Goal: Information Seeking & Learning: Learn about a topic

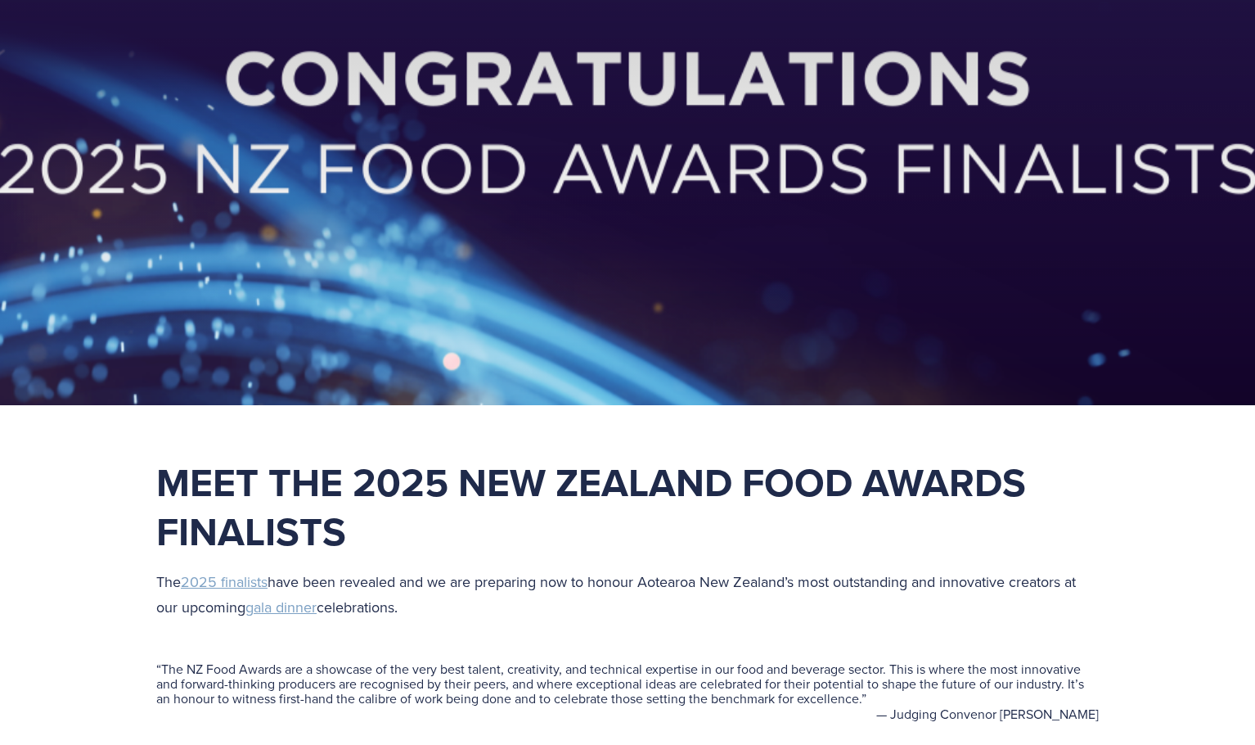
scroll to position [245, 0]
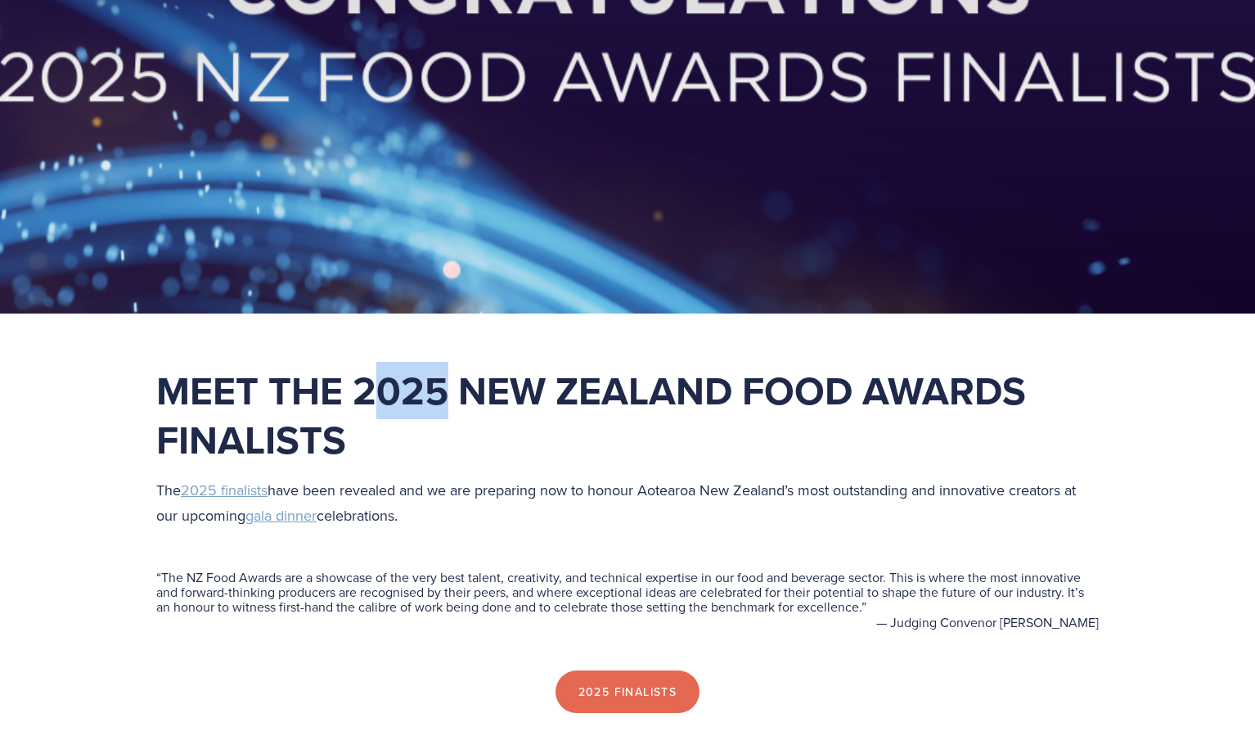
drag, startPoint x: 385, startPoint y: 394, endPoint x: 440, endPoint y: 412, distance: 58.0
click at [440, 412] on strong "Meet the 2025 New Zealand Food Awards Finalists" at bounding box center [596, 415] width 880 height 106
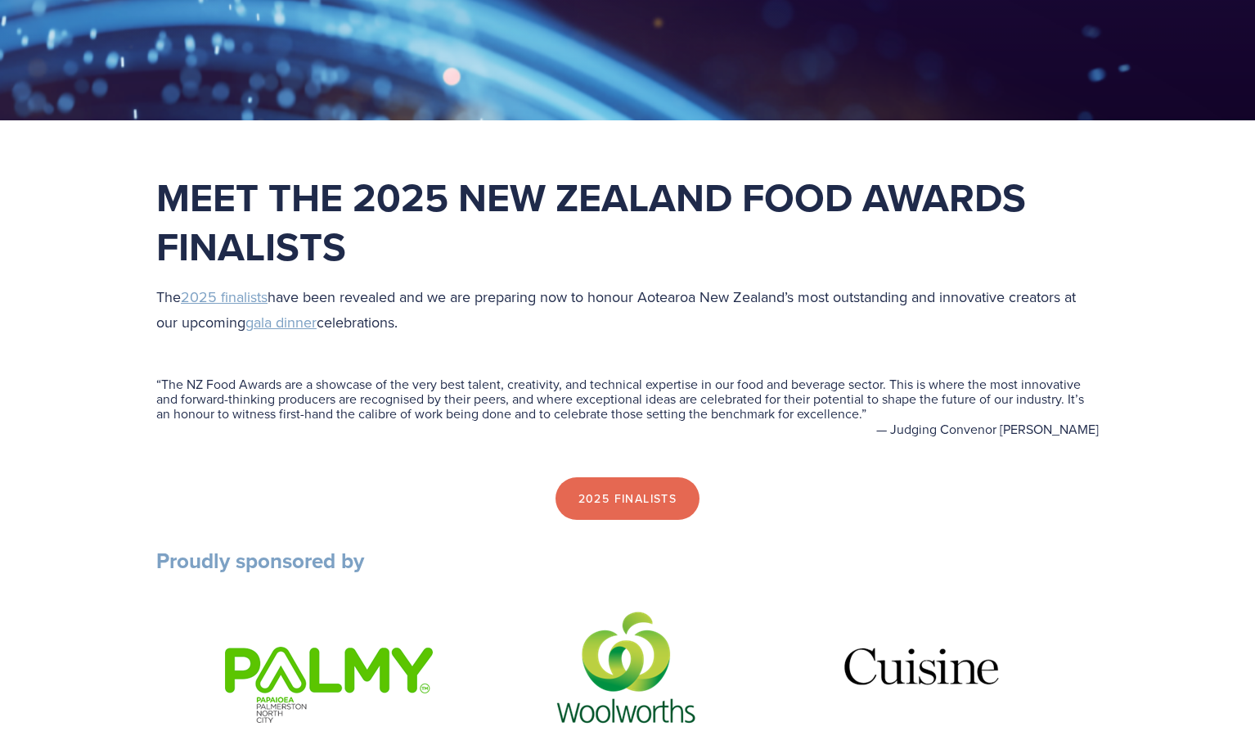
scroll to position [409, 0]
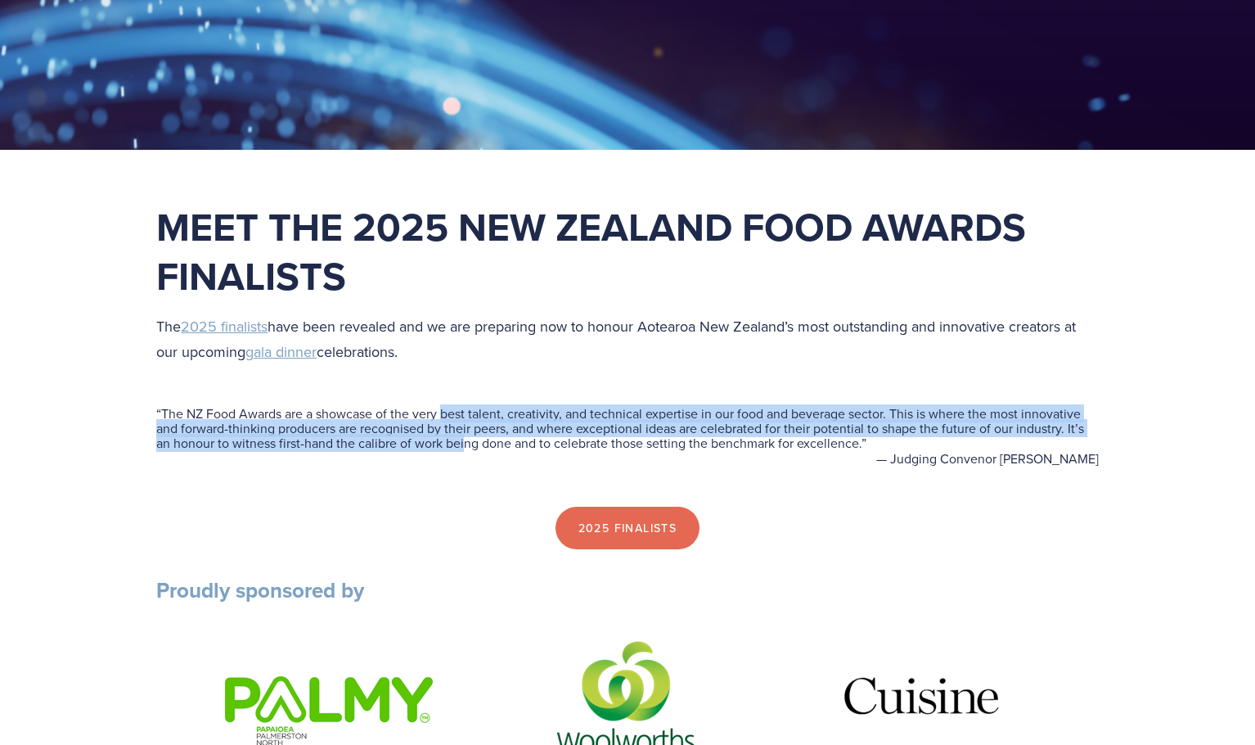
drag, startPoint x: 445, startPoint y: 412, endPoint x: 466, endPoint y: 443, distance: 37.9
click at [466, 443] on blockquote "“ The NZ Food Awards are a showcase of the very best talent, creativity, and te…" at bounding box center [627, 428] width 943 height 45
drag, startPoint x: 466, startPoint y: 443, endPoint x: 467, endPoint y: 418, distance: 25.4
click at [467, 418] on blockquote "“ The NZ Food Awards are a showcase of the very best talent, creativity, and te…" at bounding box center [627, 428] width 943 height 45
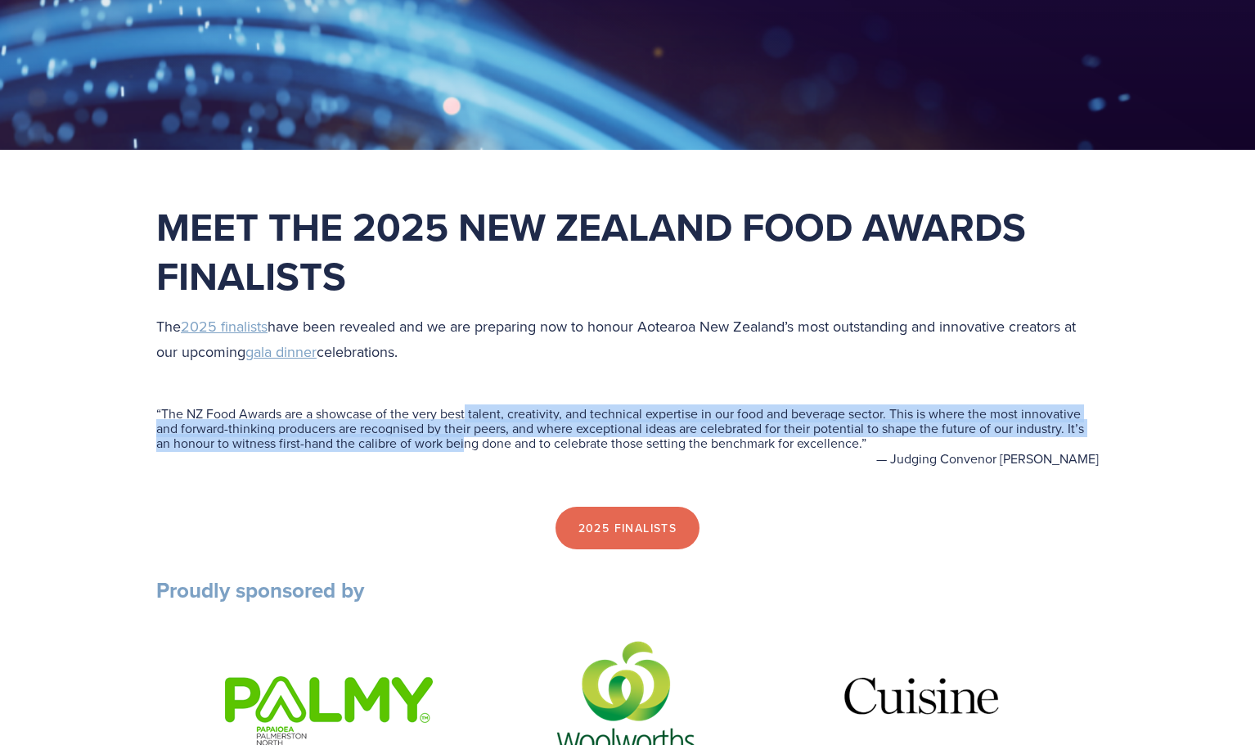
click at [467, 418] on blockquote "“ The NZ Food Awards are a showcase of the very best talent, creativity, and te…" at bounding box center [627, 428] width 943 height 45
drag, startPoint x: 478, startPoint y: 416, endPoint x: 479, endPoint y: 450, distance: 34.4
click at [479, 450] on blockquote "“ The NZ Food Awards are a showcase of the very best talent, creativity, and te…" at bounding box center [627, 428] width 943 height 45
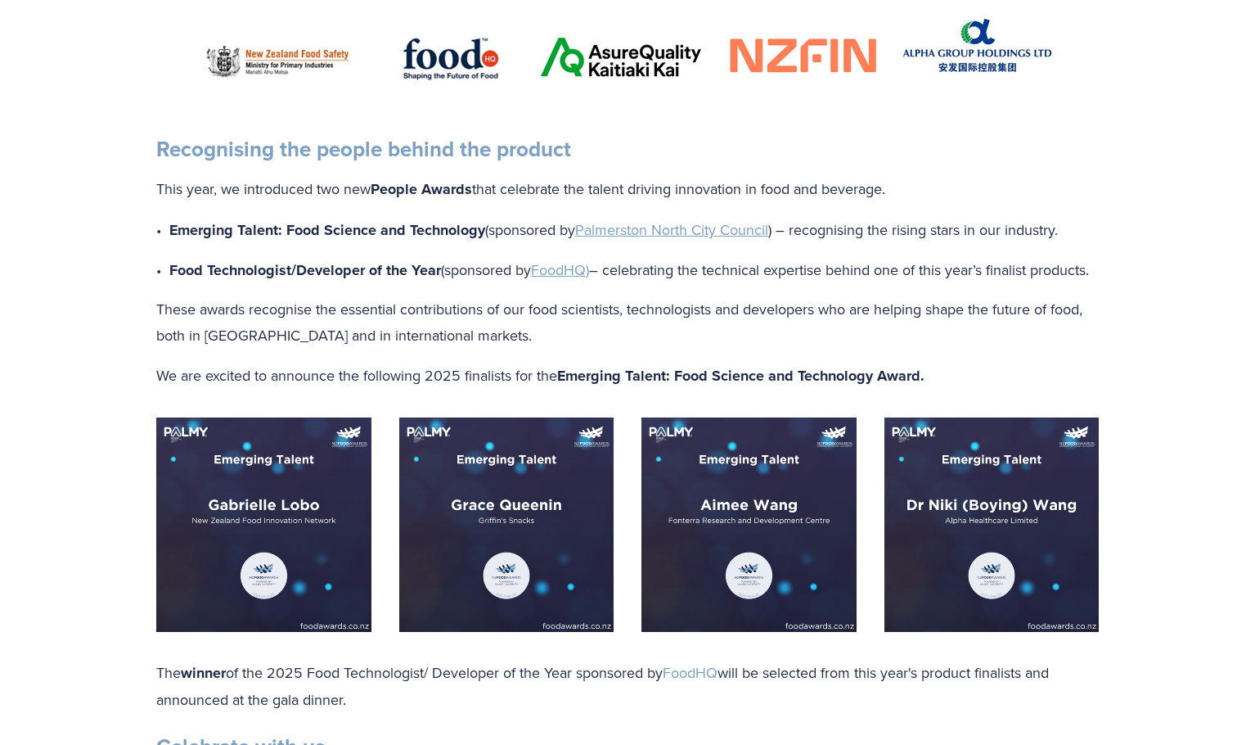
scroll to position [1309, 0]
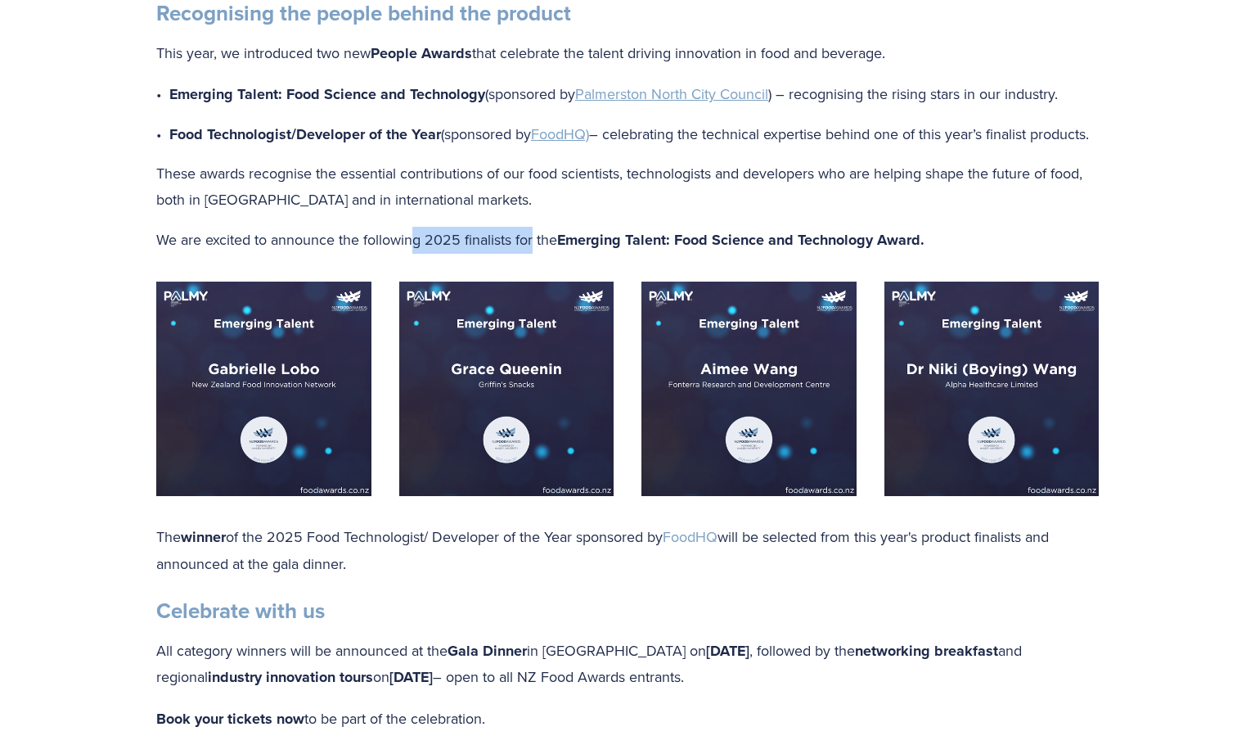
drag, startPoint x: 533, startPoint y: 276, endPoint x: 397, endPoint y: 281, distance: 135.9
click at [401, 268] on div "Recognising the people behind the product This year, we introduced two new Peop…" at bounding box center [627, 126] width 970 height 281
click at [397, 268] on div "Recognising the people behind the product This year, we introduced two new Peop…" at bounding box center [627, 126] width 970 height 281
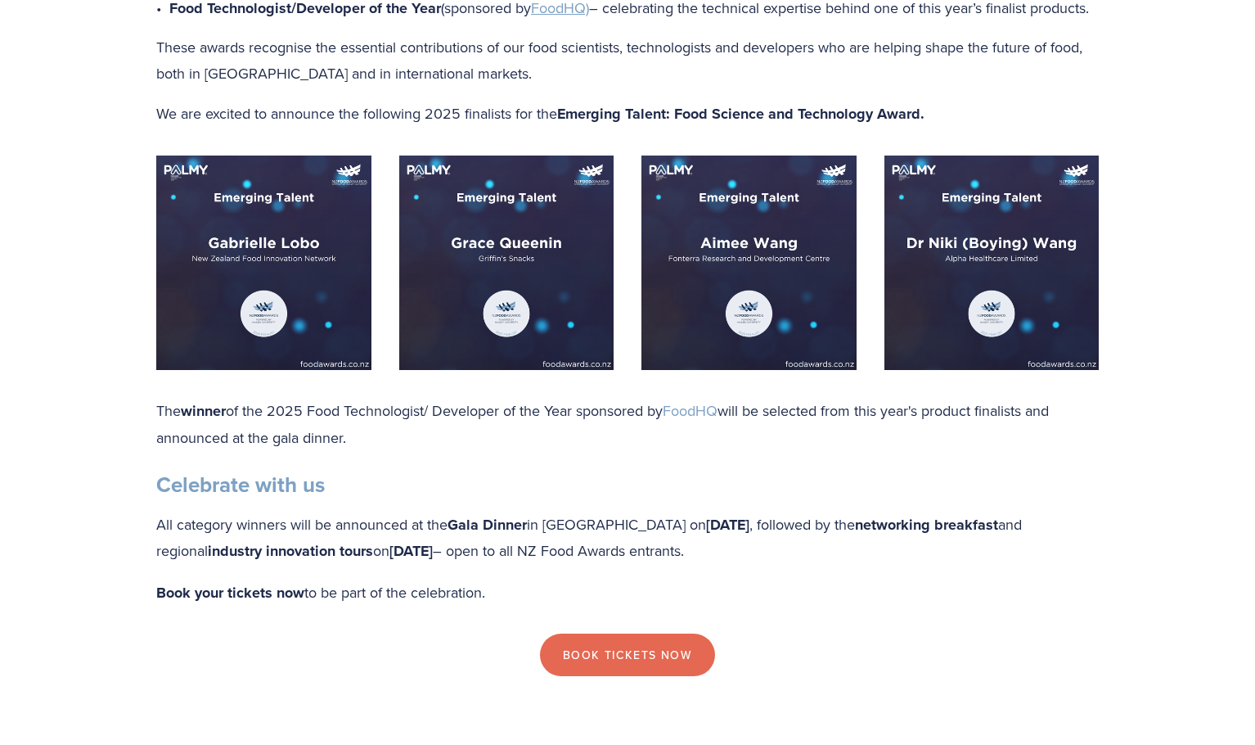
scroll to position [1473, 0]
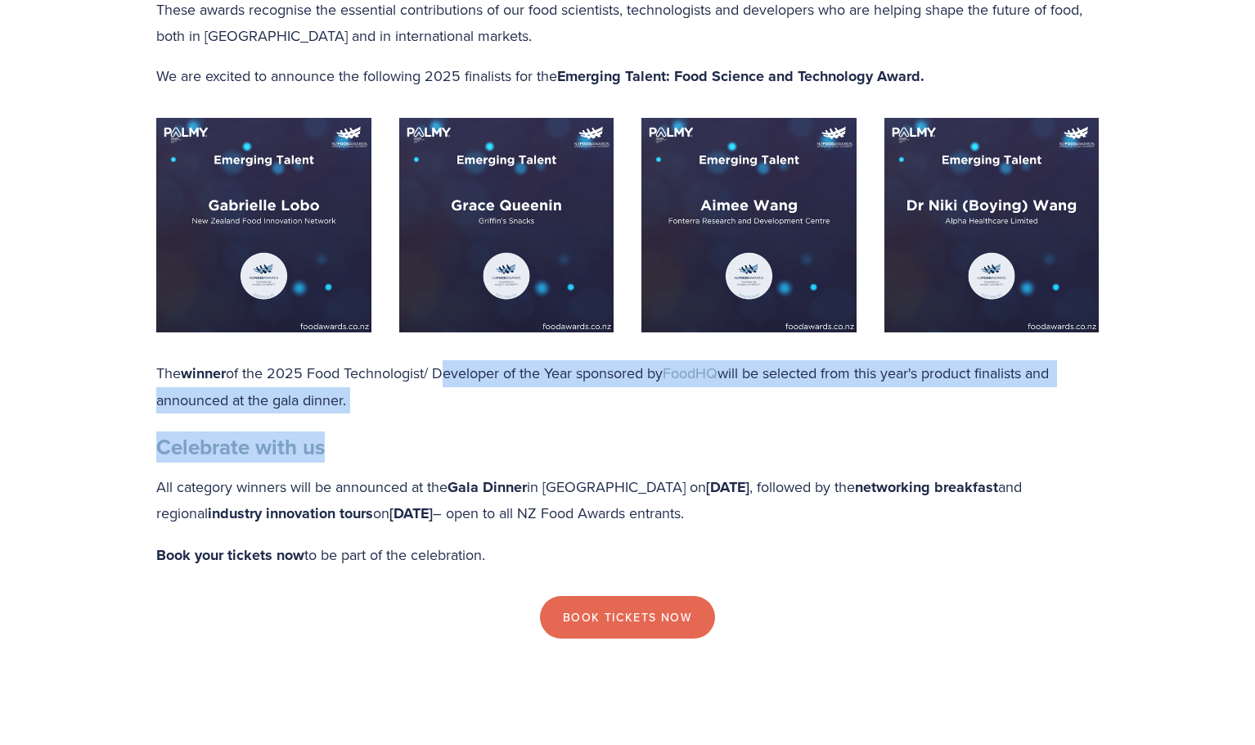
drag, startPoint x: 452, startPoint y: 421, endPoint x: 460, endPoint y: 465, distance: 44.9
click at [460, 465] on div "The winner of the 2025 Food Technologist/ Developer of the Year sponsored by Fo…" at bounding box center [627, 464] width 943 height 208
click at [460, 461] on h3 "Celebrate with us" at bounding box center [627, 447] width 943 height 27
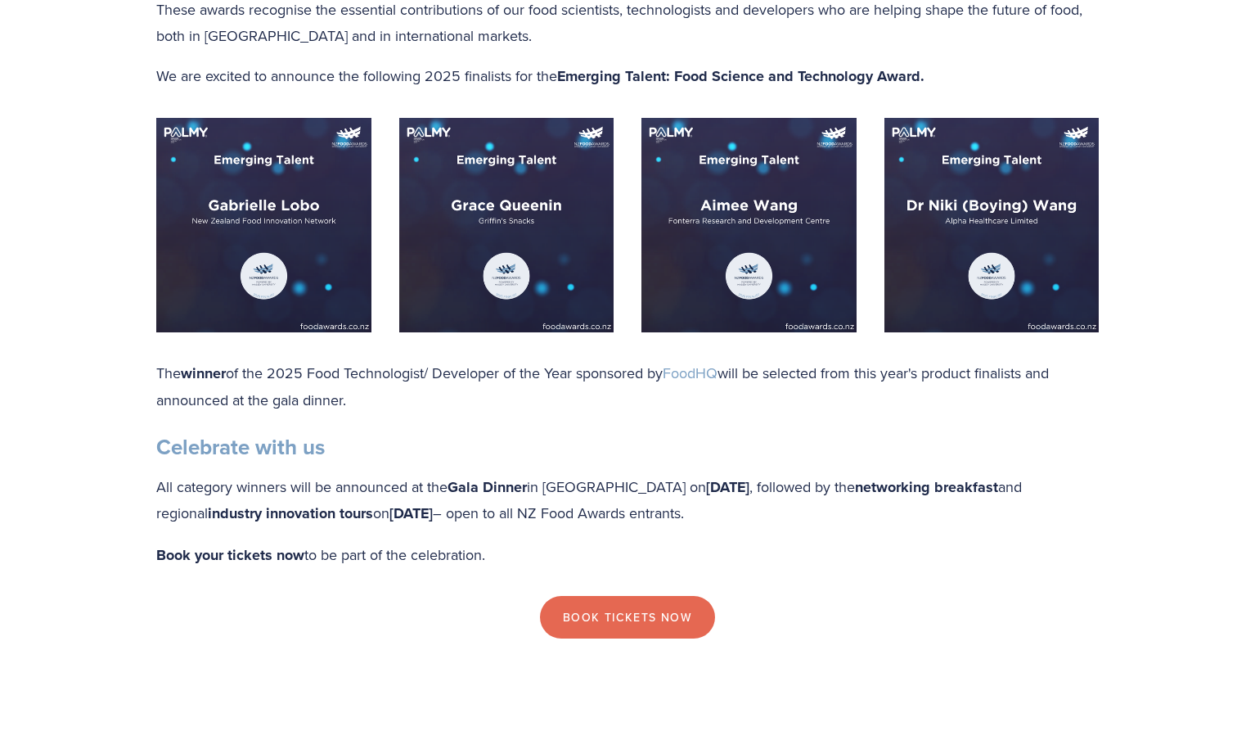
drag, startPoint x: 458, startPoint y: 428, endPoint x: 469, endPoint y: 393, distance: 36.8
click at [469, 393] on p "The winner of the 2025 Food Technologist/ Developer of the Year sponsored by Fo…" at bounding box center [627, 386] width 943 height 52
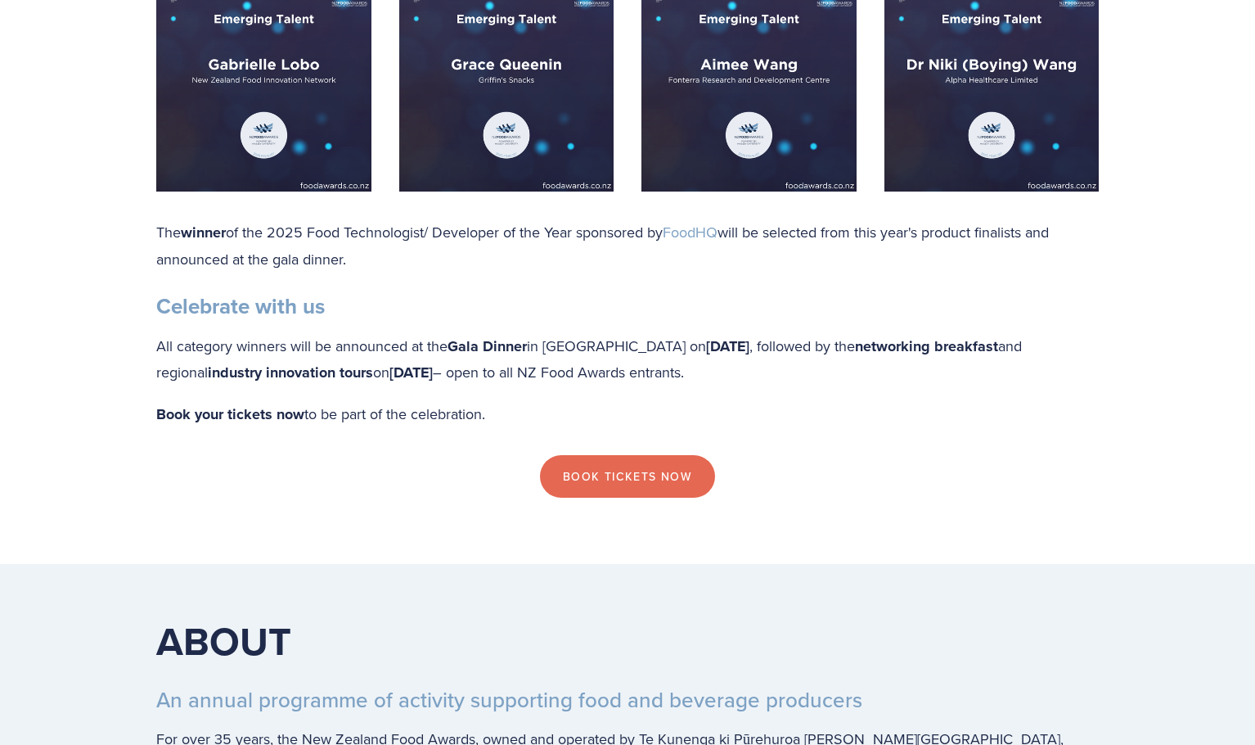
scroll to position [1636, 0]
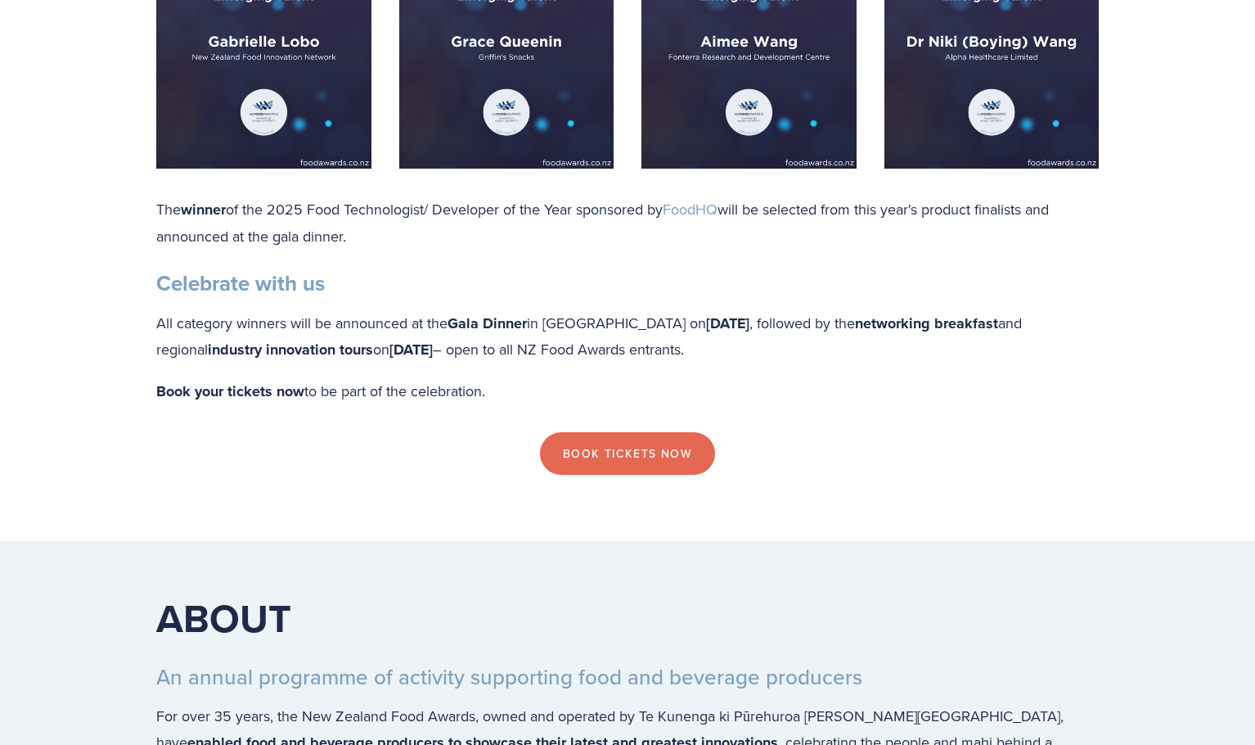
drag, startPoint x: 505, startPoint y: 380, endPoint x: 551, endPoint y: 378, distance: 45.9
click at [433, 360] on strong "[DATE]" at bounding box center [410, 349] width 43 height 21
drag, startPoint x: 691, startPoint y: 353, endPoint x: 880, endPoint y: 354, distance: 189.8
click at [880, 354] on p "All category winners will be announced at the Gala Dinner in [GEOGRAPHIC_DATA] …" at bounding box center [627, 336] width 943 height 53
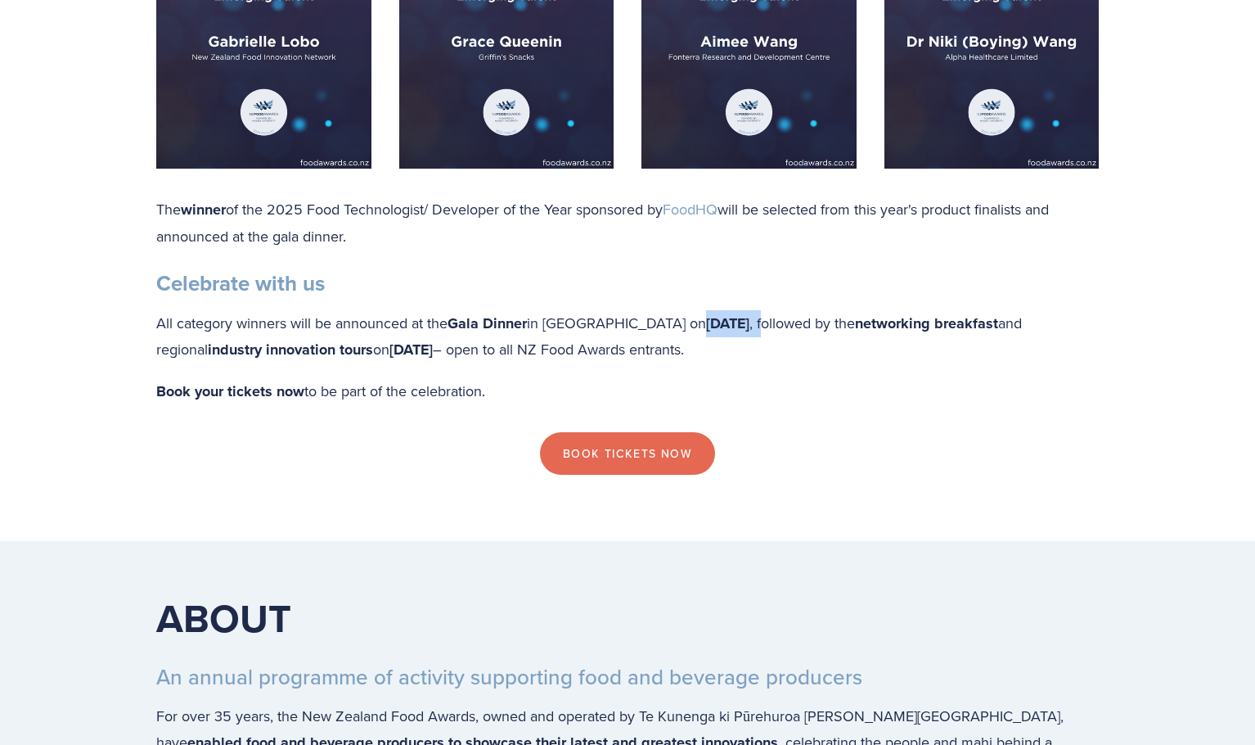
click at [880, 354] on p "All category winners will be announced at the Gala Dinner in [GEOGRAPHIC_DATA] …" at bounding box center [627, 336] width 943 height 53
drag, startPoint x: 870, startPoint y: 356, endPoint x: 699, endPoint y: 358, distance: 171.0
click at [700, 358] on p "All category winners will be announced at the Gala Dinner in [GEOGRAPHIC_DATA] …" at bounding box center [627, 336] width 943 height 53
click at [706, 334] on strong "[DATE]" at bounding box center [727, 323] width 43 height 21
drag, startPoint x: 612, startPoint y: 377, endPoint x: 494, endPoint y: 379, distance: 117.8
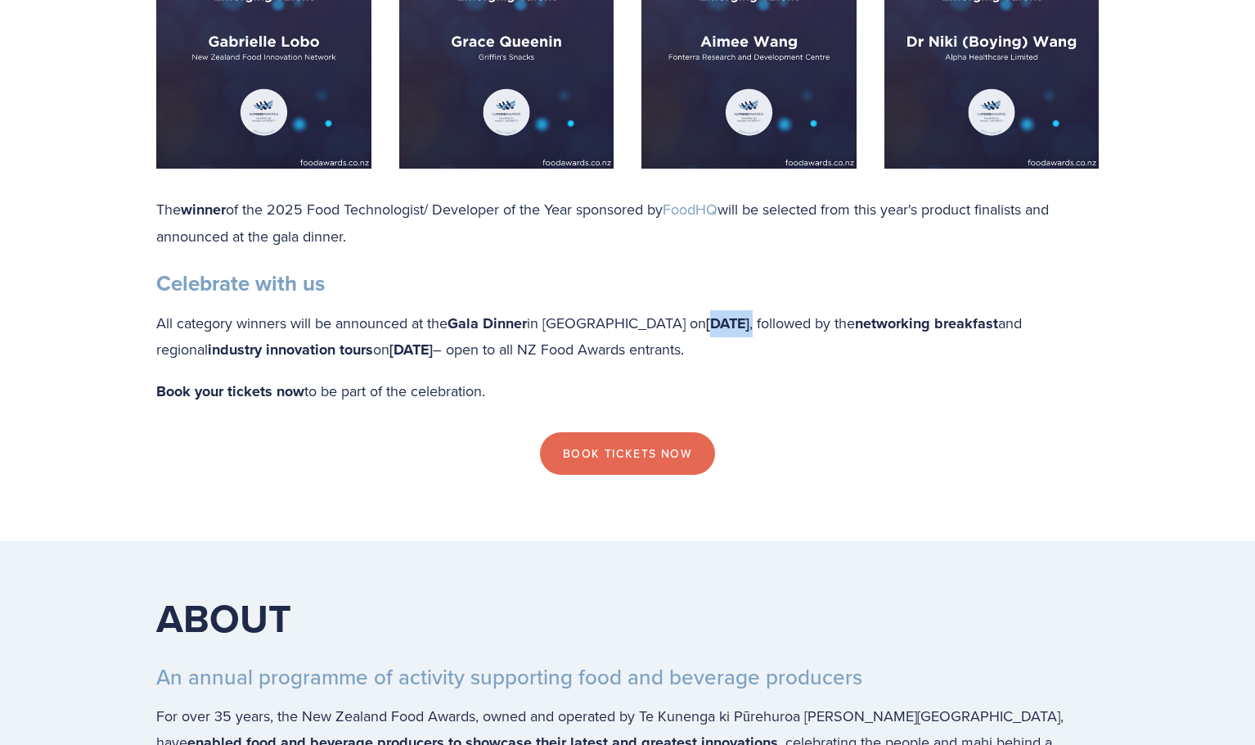
click at [494, 363] on p "All category winners will be announced at the Gala Dinner in [GEOGRAPHIC_DATA] …" at bounding box center [627, 336] width 943 height 53
drag, startPoint x: 502, startPoint y: 379, endPoint x: 592, endPoint y: 371, distance: 90.3
click at [592, 363] on p "All category winners will be announced at the Gala Dinner in [GEOGRAPHIC_DATA] …" at bounding box center [627, 336] width 943 height 53
click at [433, 360] on strong "[DATE]" at bounding box center [410, 349] width 43 height 21
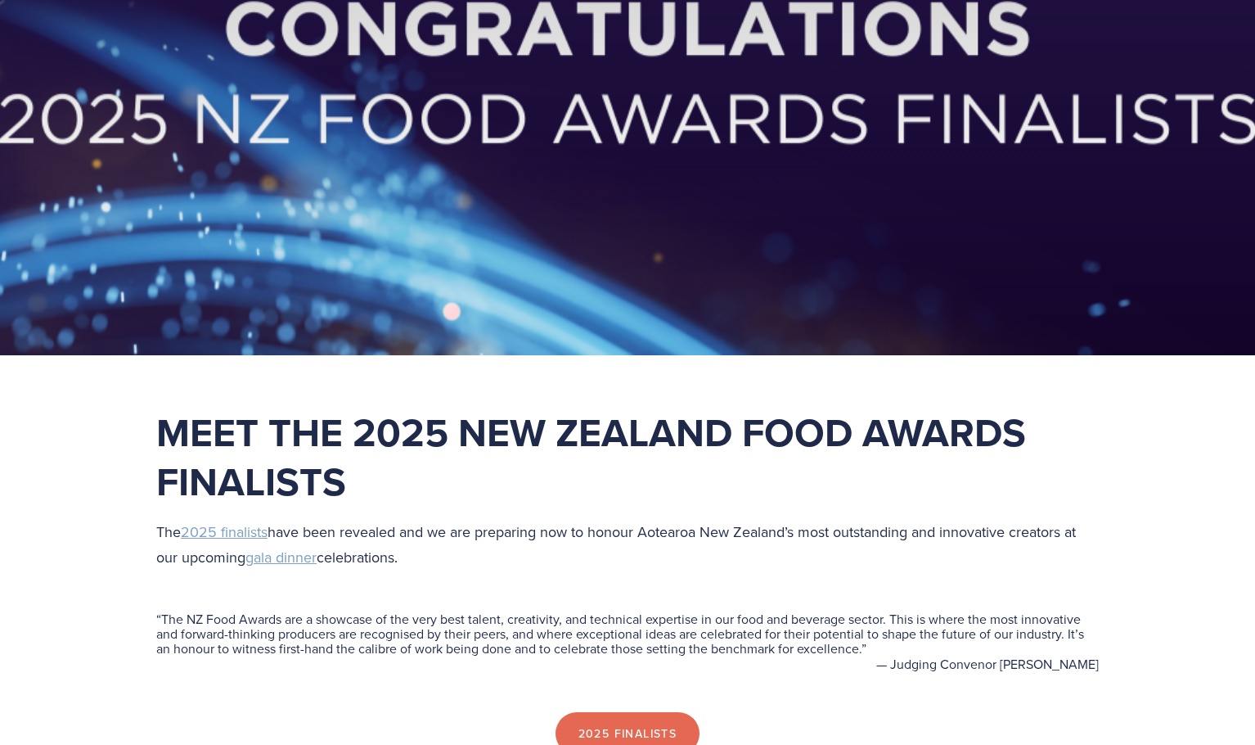
scroll to position [164, 0]
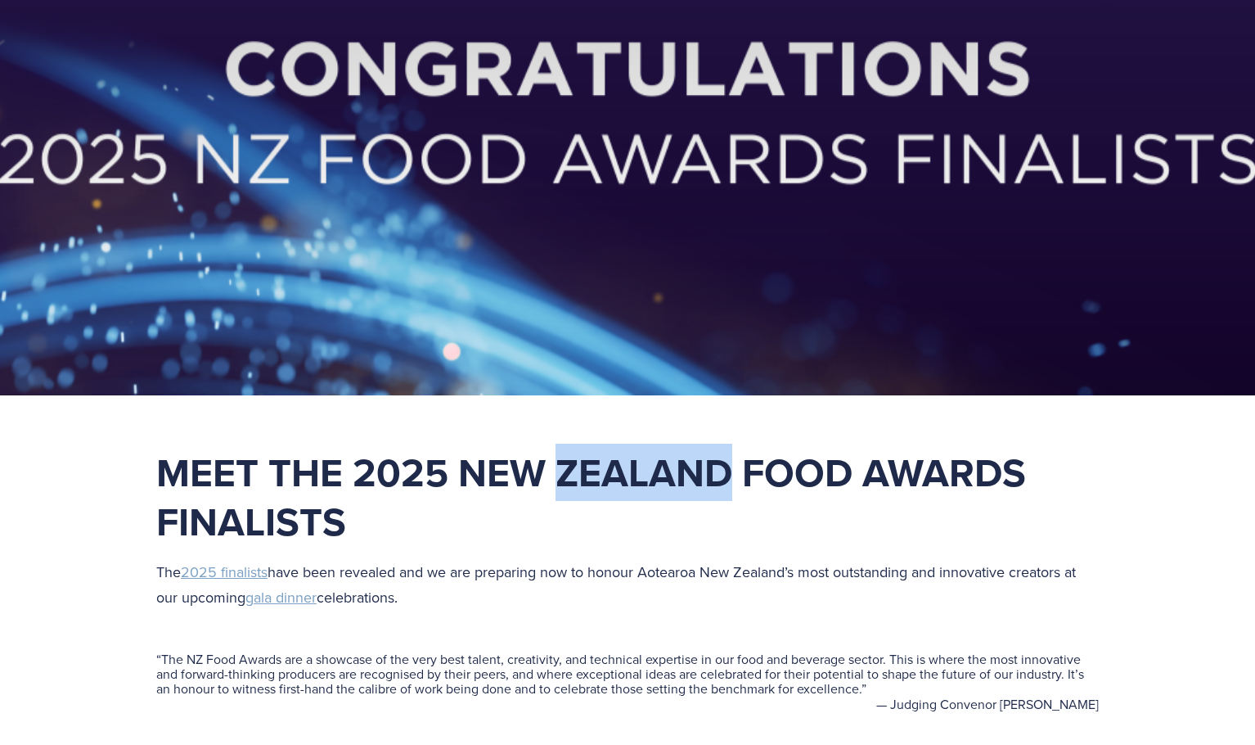
drag, startPoint x: 567, startPoint y: 479, endPoint x: 735, endPoint y: 488, distance: 168.0
click at [735, 488] on strong "Meet the 2025 New Zealand Food Awards Finalists" at bounding box center [596, 496] width 880 height 106
drag, startPoint x: 735, startPoint y: 488, endPoint x: 457, endPoint y: 495, distance: 277.5
click at [457, 495] on strong "Meet the 2025 New Zealand Food Awards Finalists" at bounding box center [596, 496] width 880 height 106
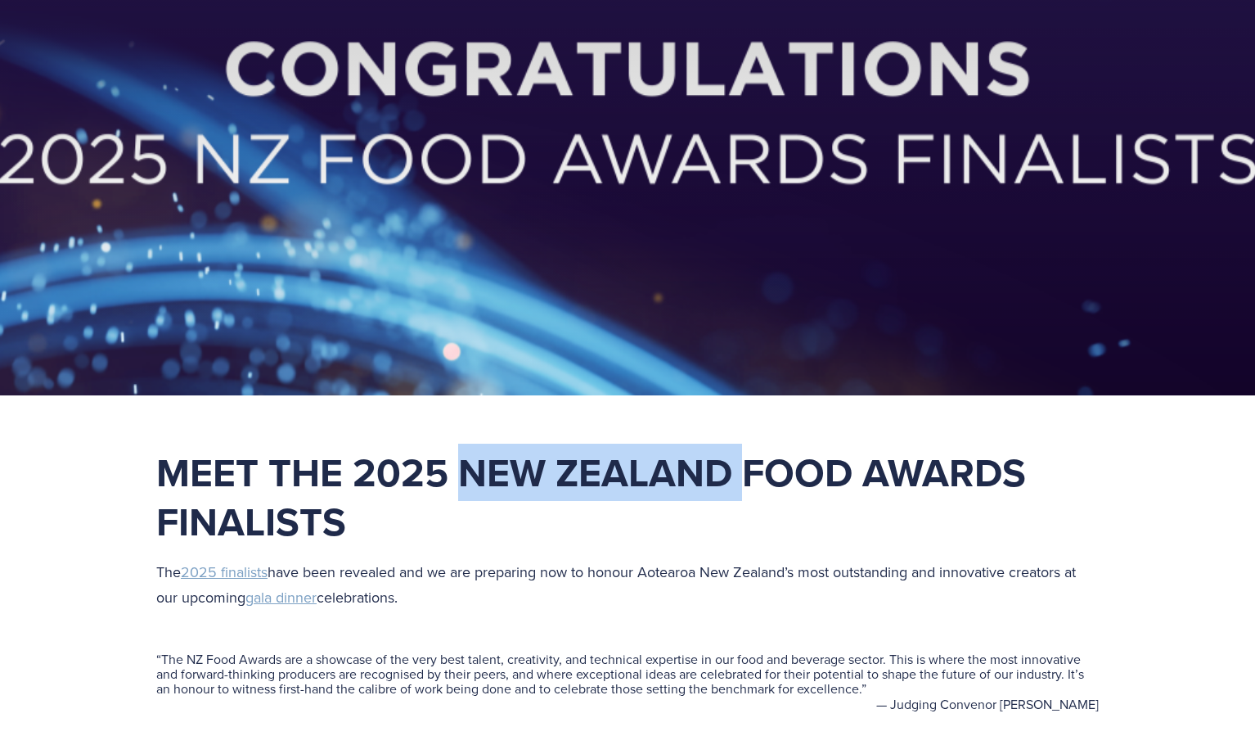
click at [457, 495] on strong "Meet the 2025 New Zealand Food Awards Finalists" at bounding box center [596, 496] width 880 height 106
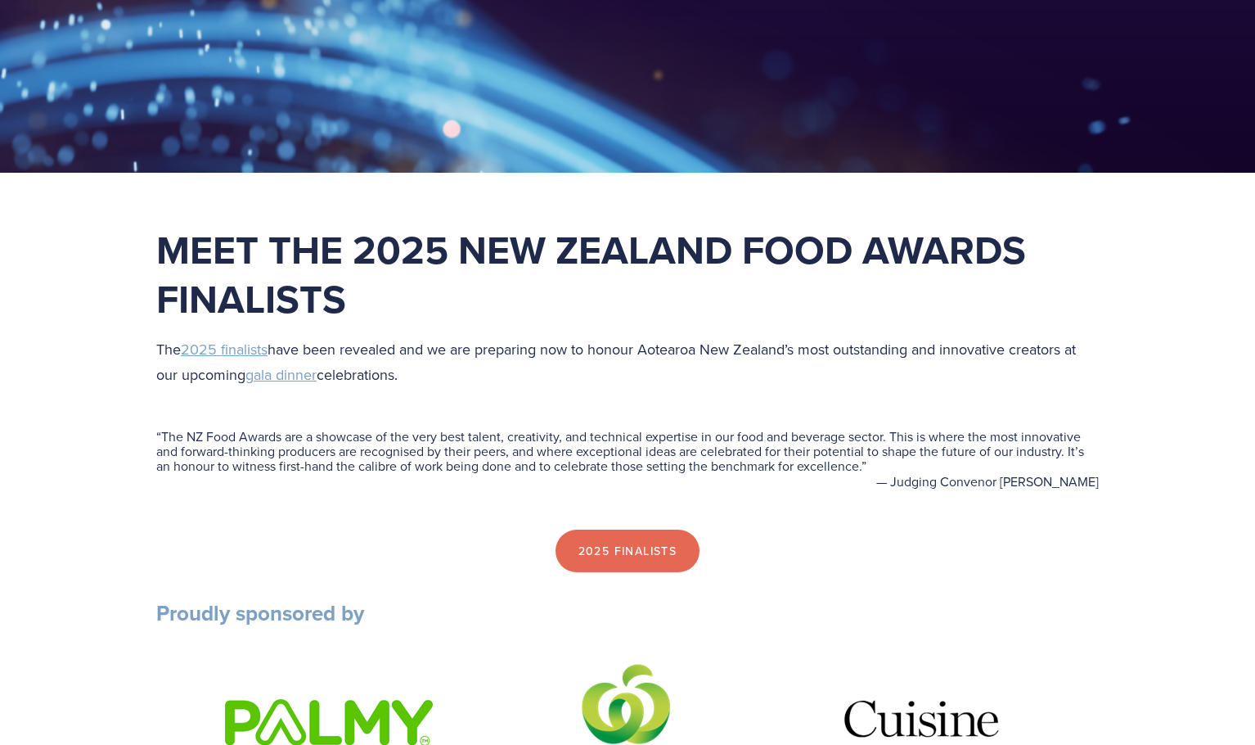
scroll to position [409, 0]
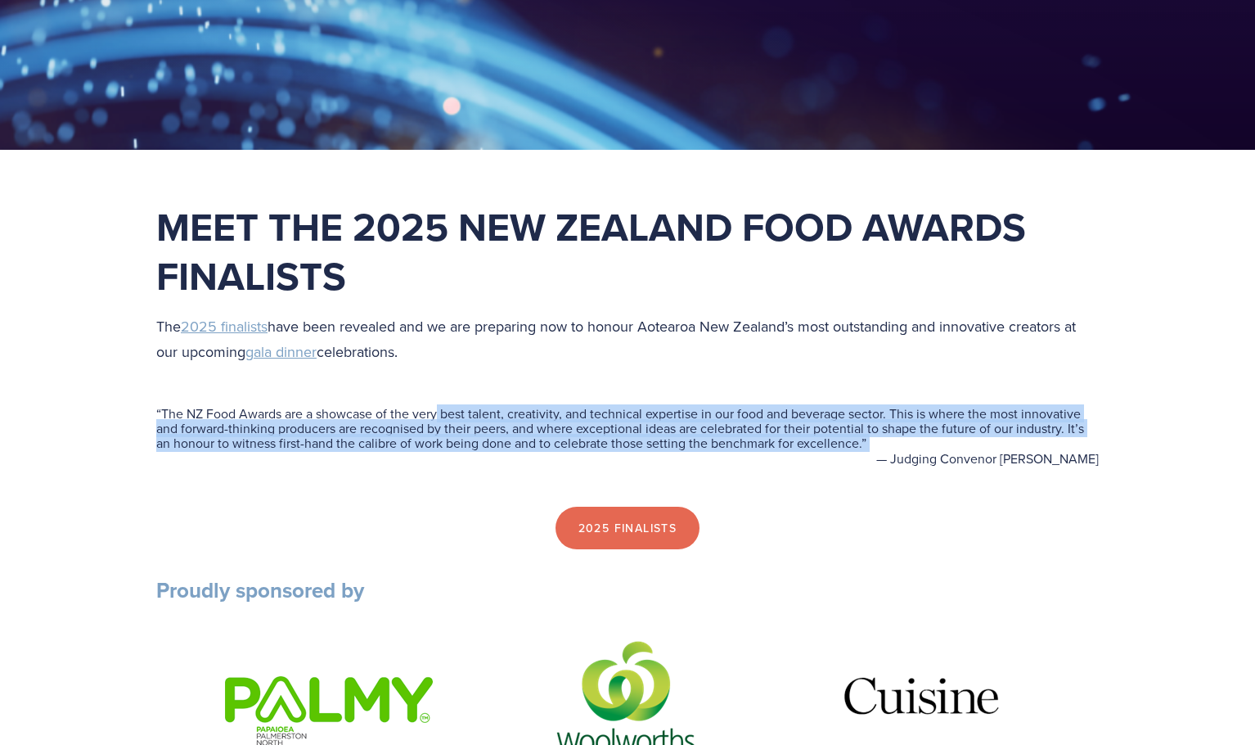
drag, startPoint x: 441, startPoint y: 414, endPoint x: 447, endPoint y: 468, distance: 54.3
click at [447, 468] on div "“ The NZ Food Awards are a showcase of the very best talent, creativity, and te…" at bounding box center [627, 436] width 970 height 115
drag, startPoint x: 452, startPoint y: 458, endPoint x: 475, endPoint y: 406, distance: 56.8
click at [475, 406] on div "“ The NZ Food Awards are a showcase of the very best talent, creativity, and te…" at bounding box center [627, 436] width 970 height 115
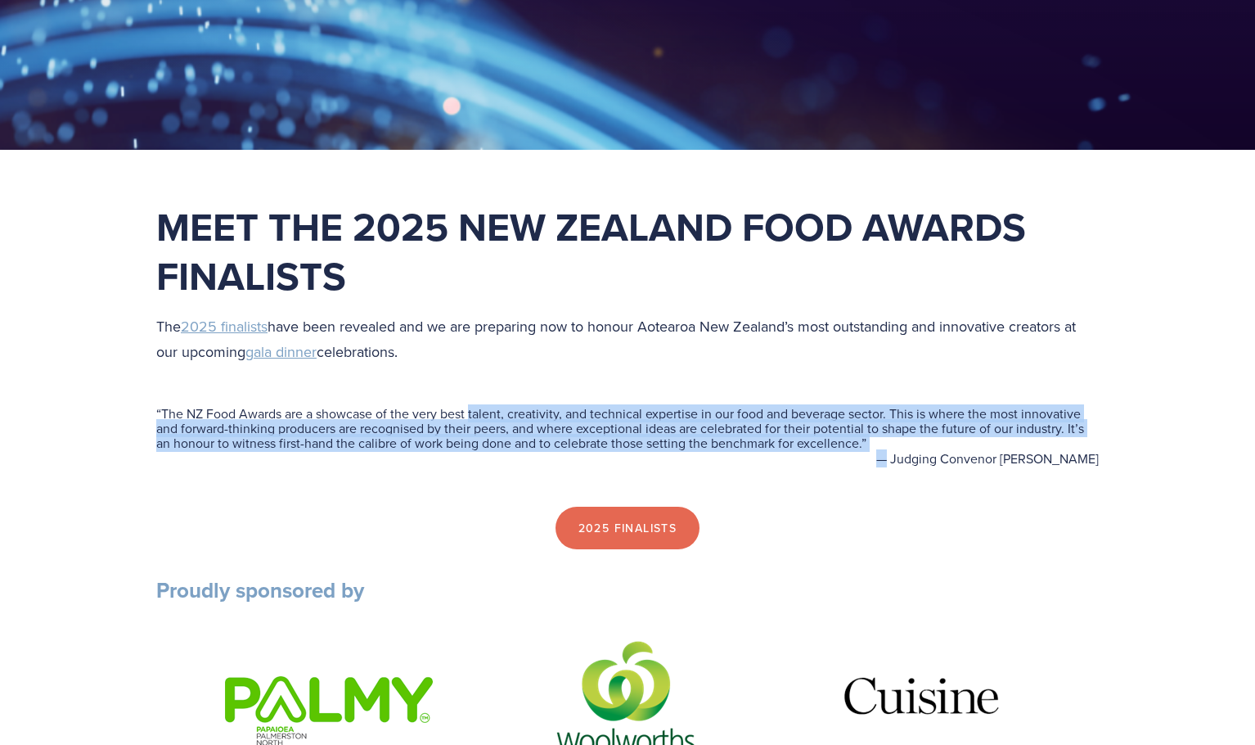
click at [475, 406] on blockquote "“ The NZ Food Awards are a showcase of the very best talent, creativity, and te…" at bounding box center [627, 428] width 943 height 45
drag, startPoint x: 402, startPoint y: 394, endPoint x: 413, endPoint y: 461, distance: 68.9
click at [413, 461] on div "“ The NZ Food Awards are a showcase of the very best talent, creativity, and te…" at bounding box center [627, 436] width 970 height 115
click at [413, 461] on figcaption "— Judging Convenor [PERSON_NAME]" at bounding box center [627, 458] width 943 height 15
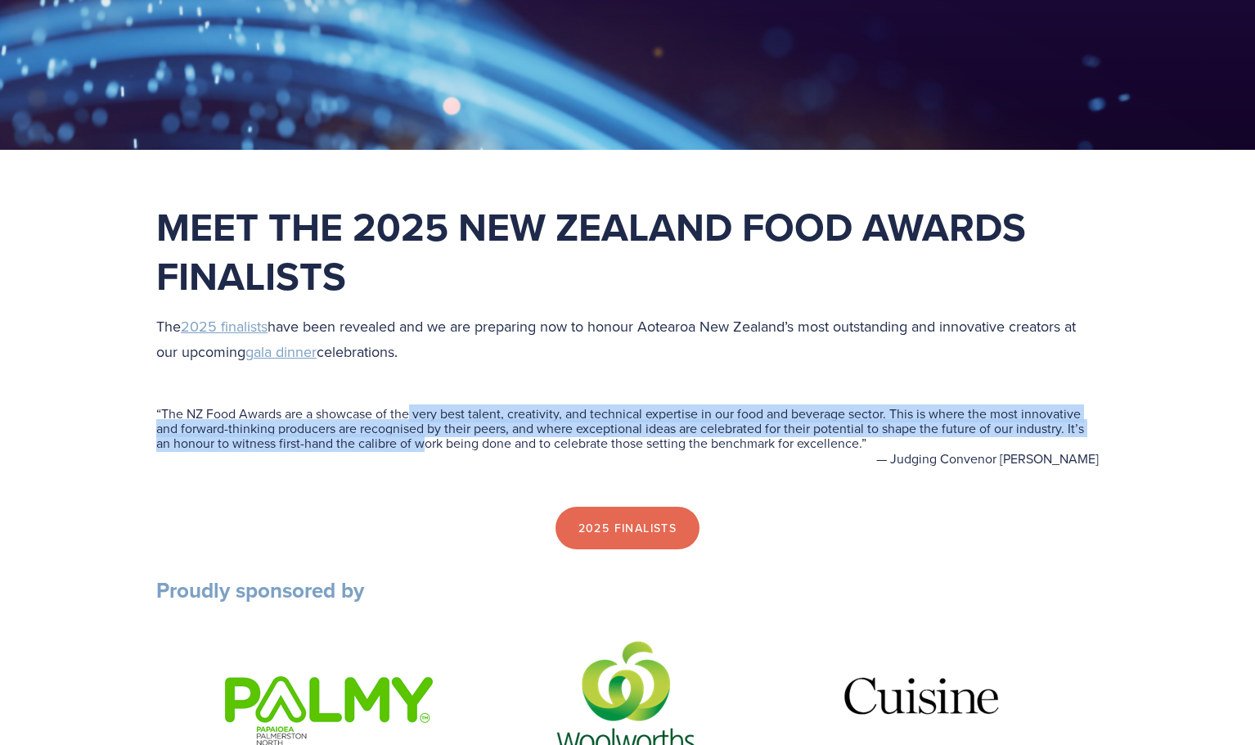
drag, startPoint x: 425, startPoint y: 439, endPoint x: 412, endPoint y: 406, distance: 35.0
click at [412, 406] on blockquote "“ The NZ Food Awards are a showcase of the very best talent, creativity, and te…" at bounding box center [627, 428] width 943 height 45
drag, startPoint x: 412, startPoint y: 406, endPoint x: 427, endPoint y: 448, distance: 45.0
click at [427, 448] on blockquote "“ The NZ Food Awards are a showcase of the very best talent, creativity, and te…" at bounding box center [627, 428] width 943 height 45
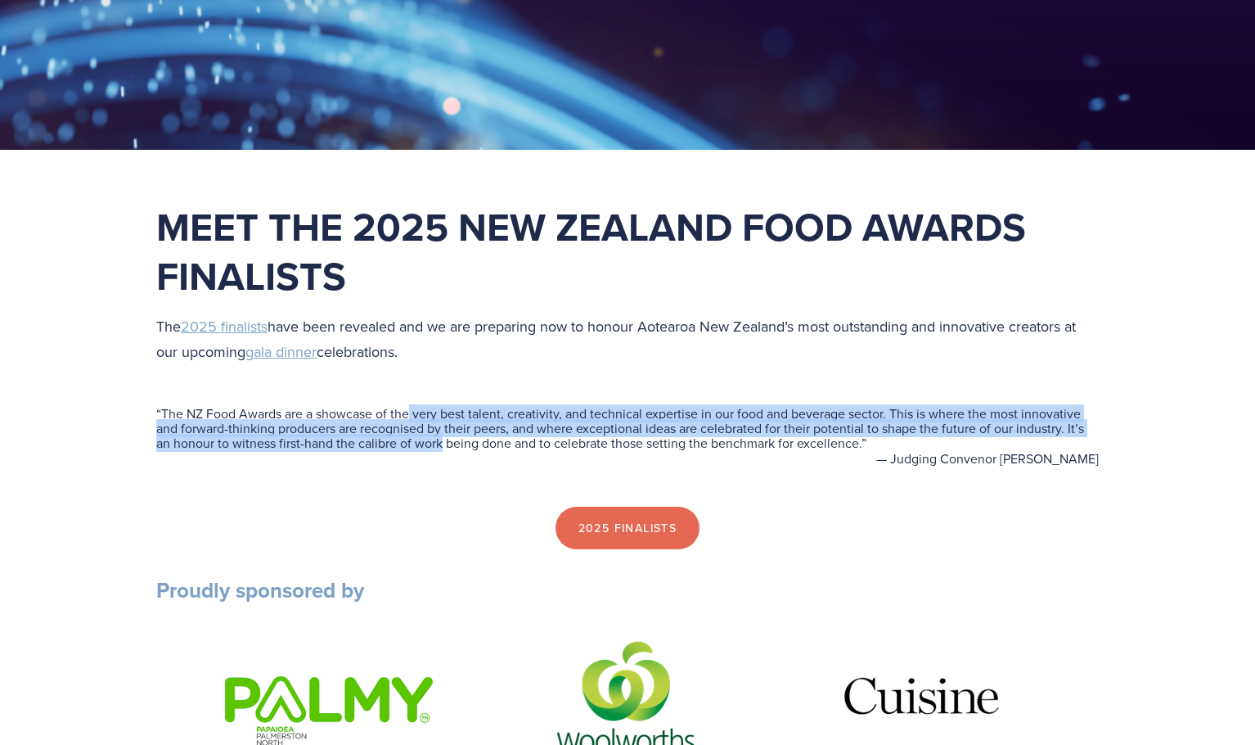
click at [427, 448] on blockquote "“ The NZ Food Awards are a showcase of the very best talent, creativity, and te…" at bounding box center [627, 428] width 943 height 45
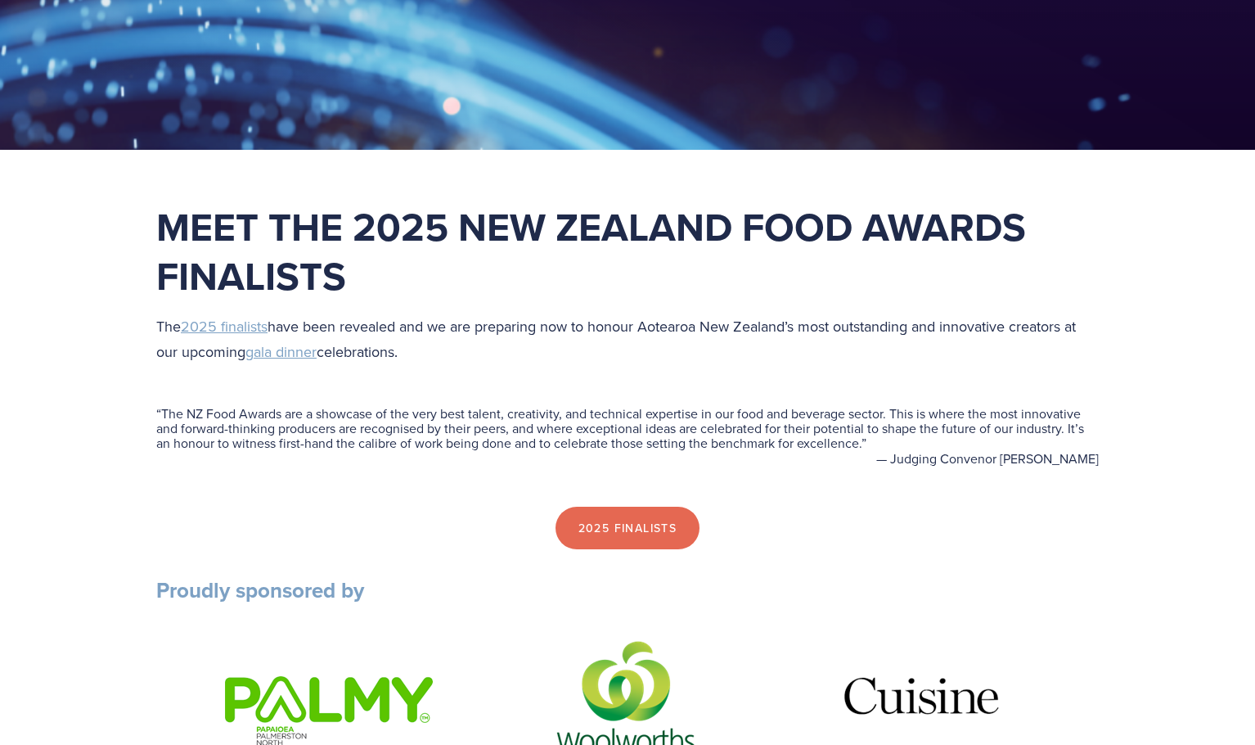
click at [691, 395] on div "“ The NZ Food Awards are a showcase of the very best talent, creativity, and te…" at bounding box center [627, 436] width 970 height 115
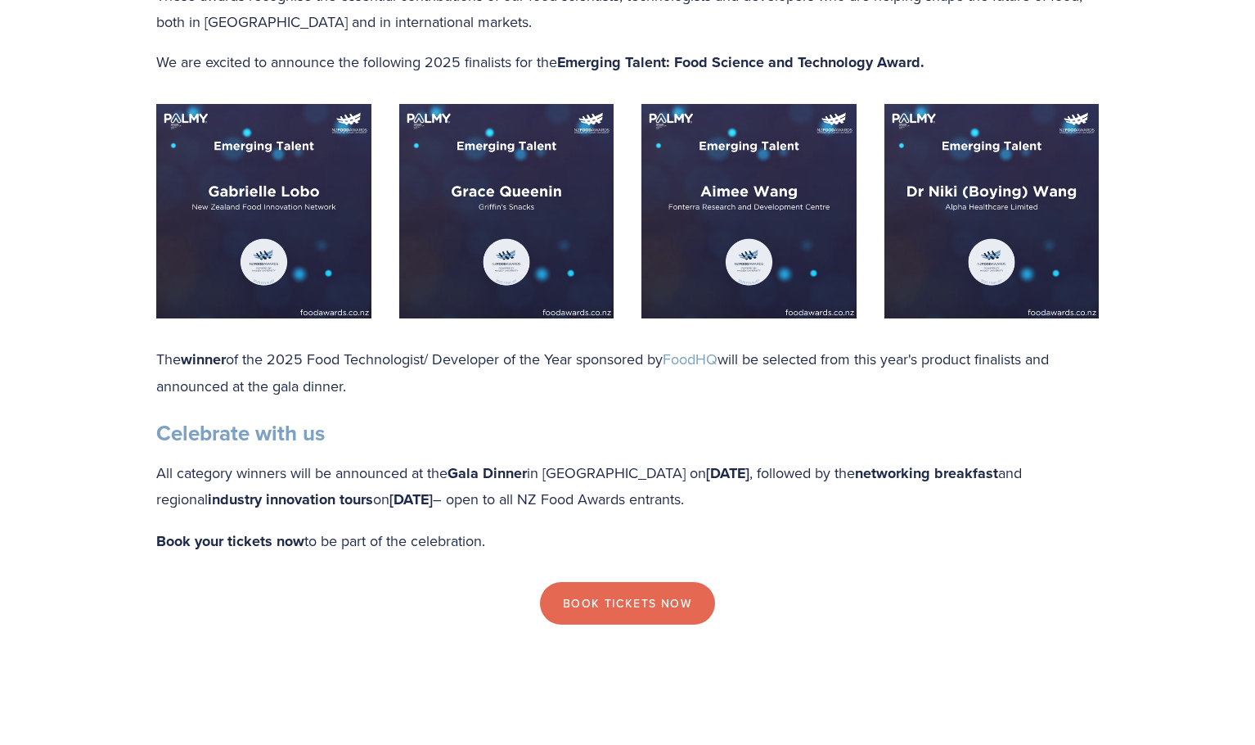
scroll to position [1554, 0]
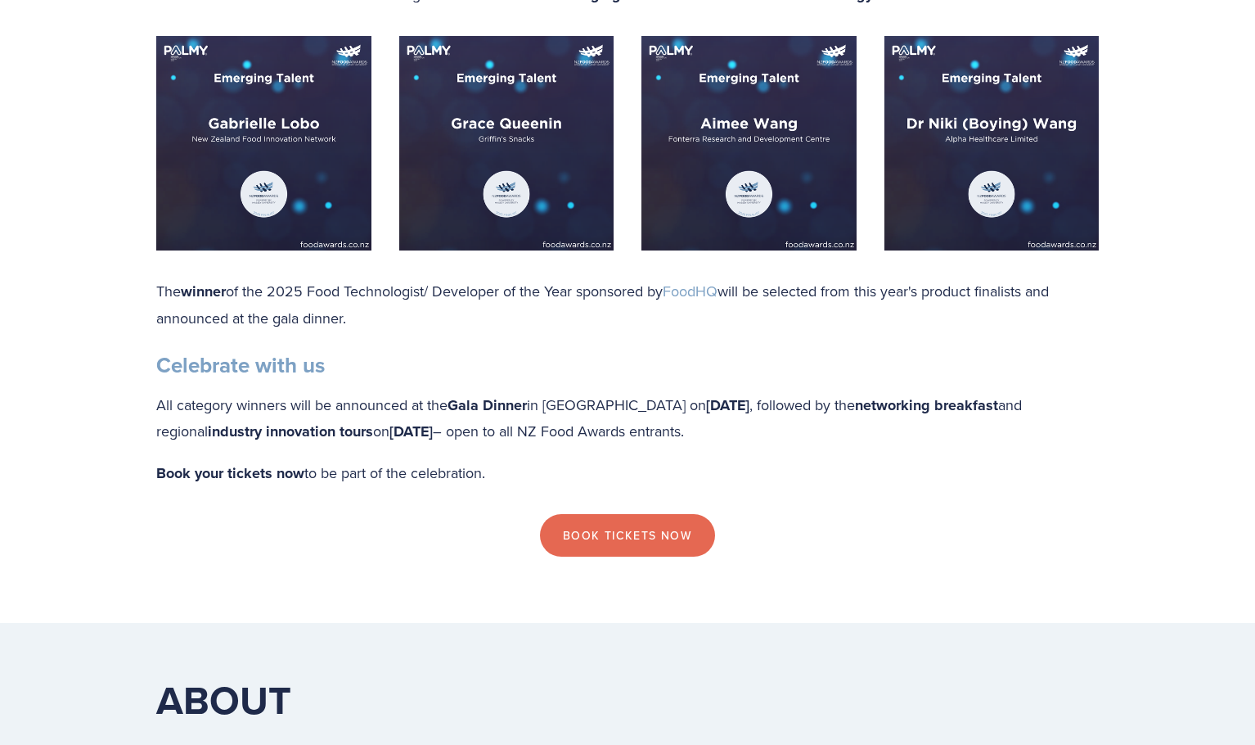
click at [929, 379] on h3 "Celebrate with us" at bounding box center [627, 365] width 943 height 27
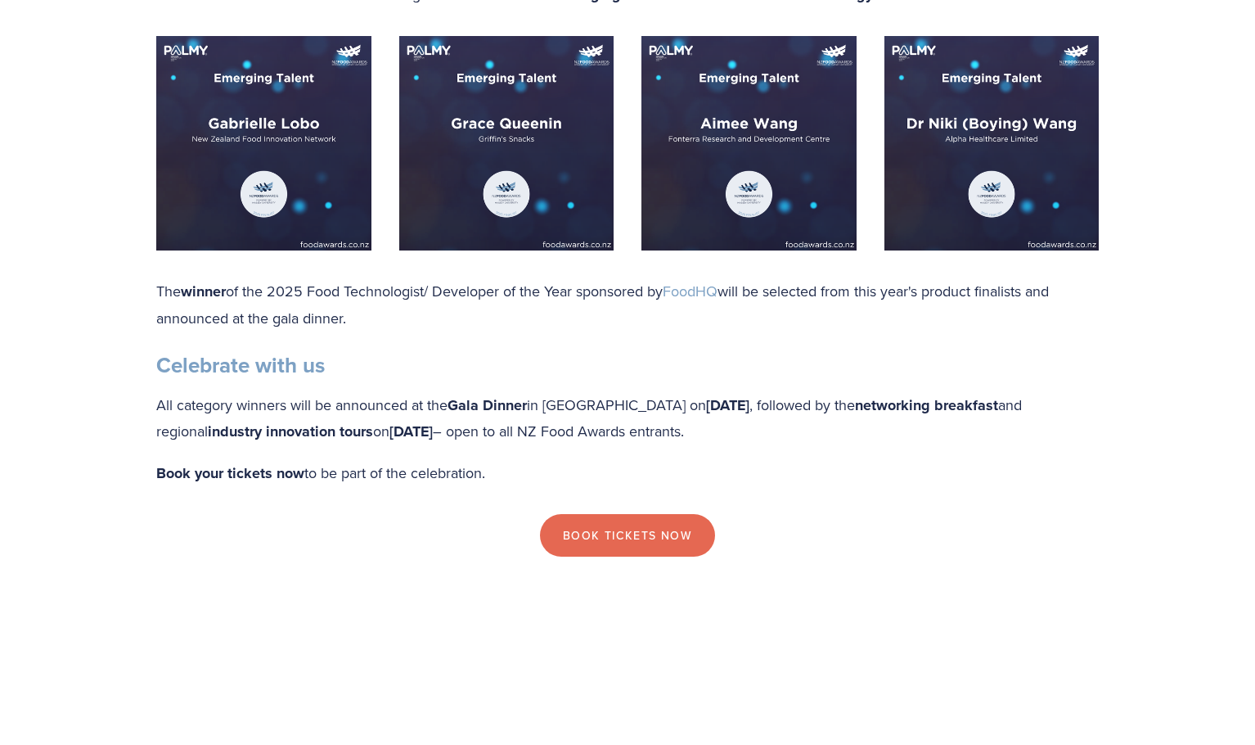
scroll to position [0, 0]
